Goal: Use online tool/utility

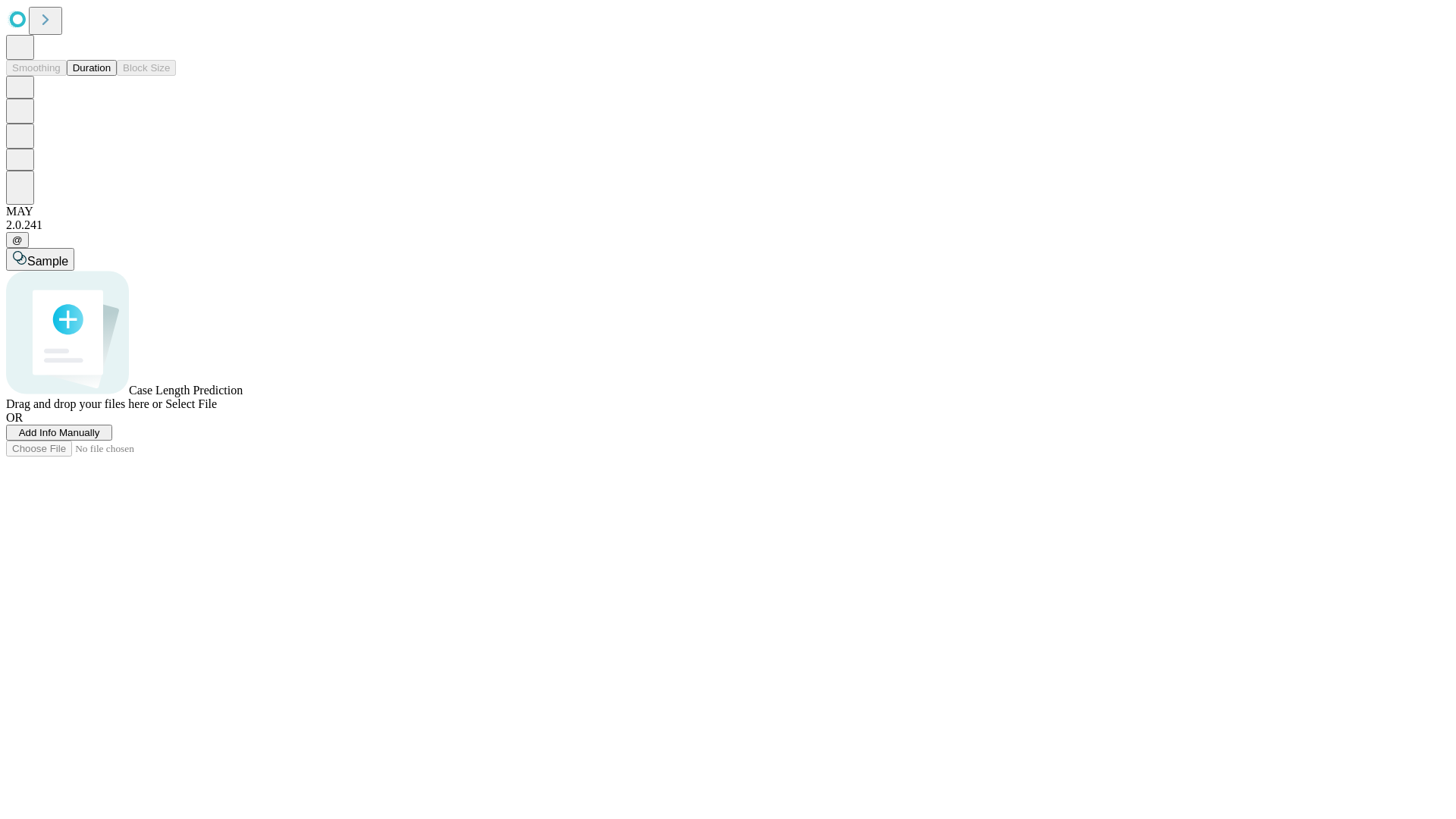
click at [110, 75] on button "Duration" at bounding box center [91, 68] width 50 height 16
click at [68, 255] on span "Sample" at bounding box center [48, 261] width 41 height 13
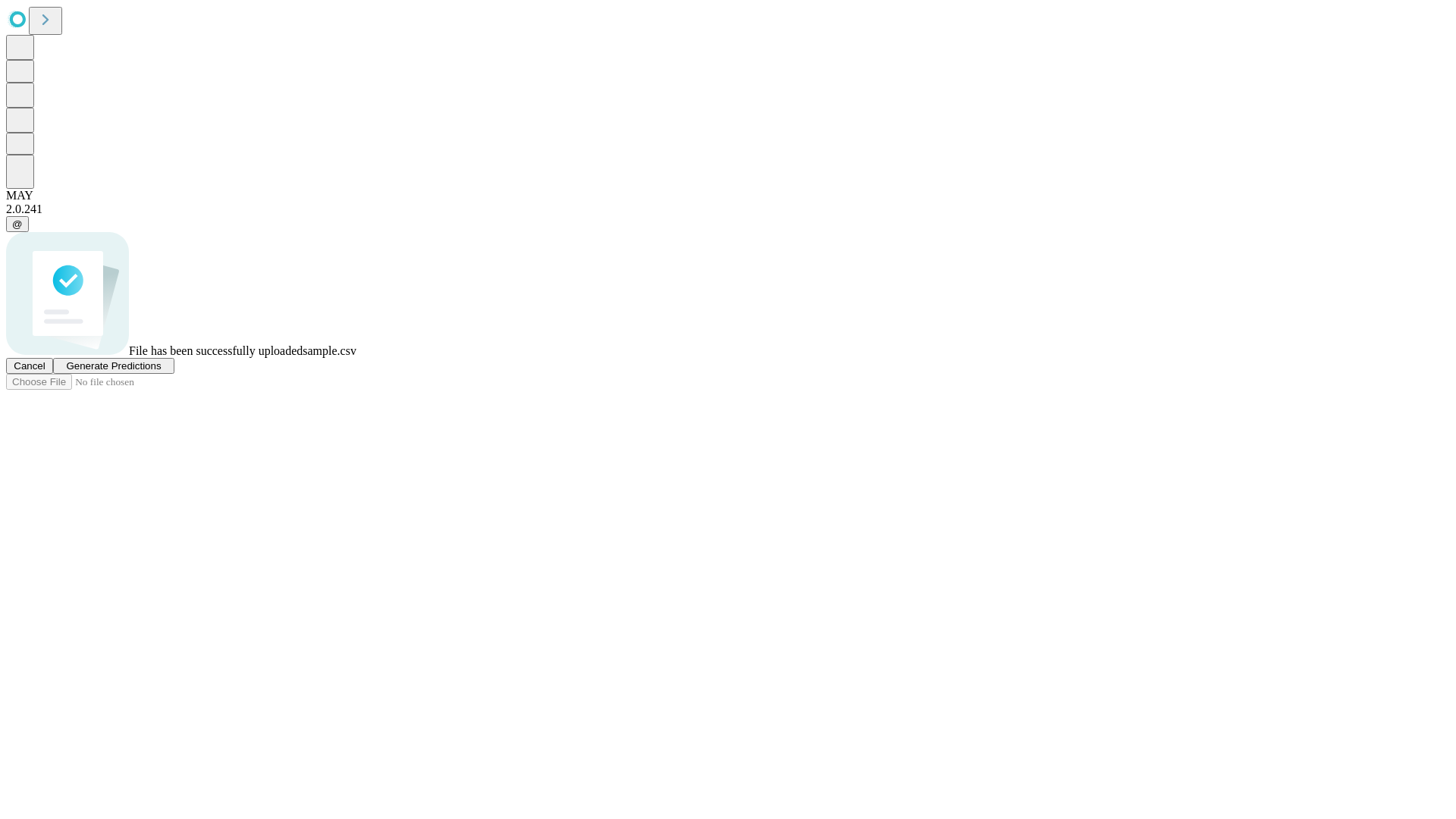
click at [160, 372] on span "Generate Predictions" at bounding box center [113, 365] width 95 height 11
